Goal: Navigation & Orientation: Find specific page/section

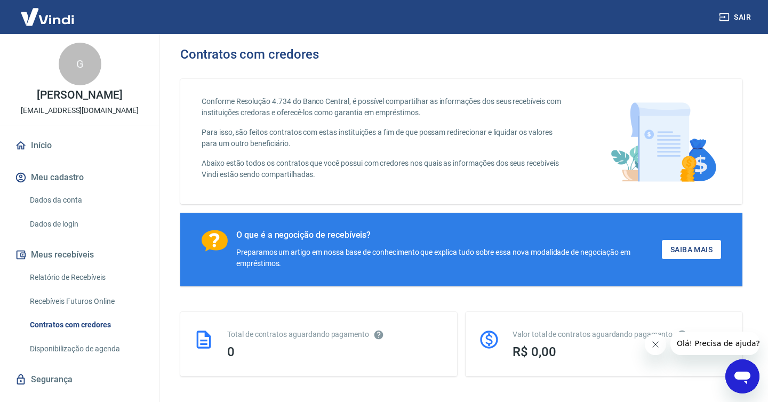
click at [39, 143] on link "Início" at bounding box center [80, 145] width 134 height 23
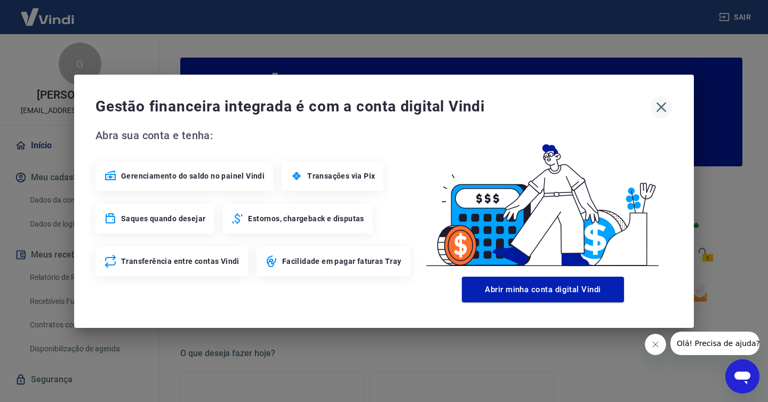
click at [659, 106] on icon "button" at bounding box center [661, 107] width 17 height 17
click at [658, 104] on icon "button" at bounding box center [662, 107] width 10 height 10
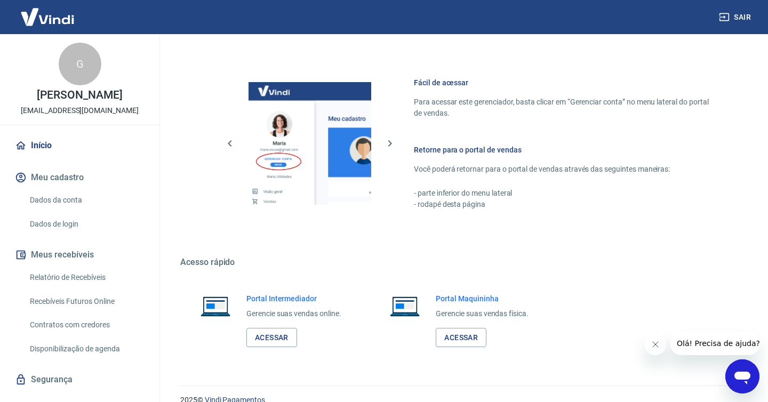
scroll to position [546, 0]
